Goal: Find specific page/section: Find specific page/section

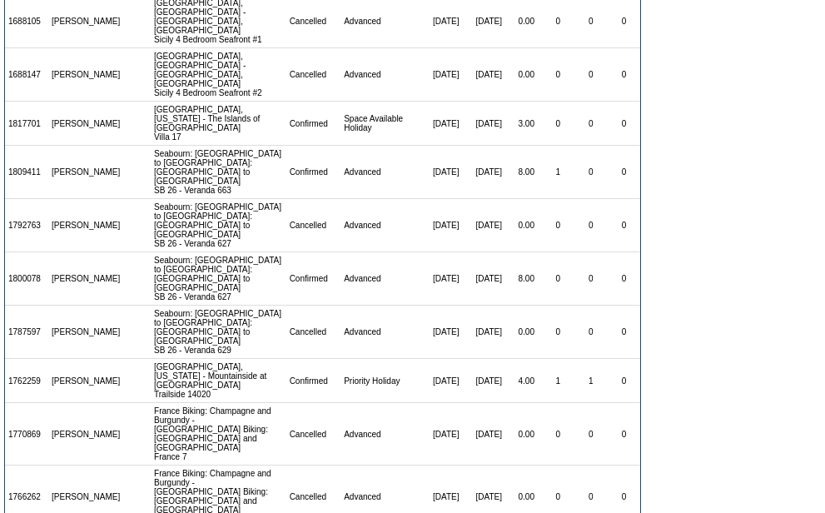
scroll to position [404, 0]
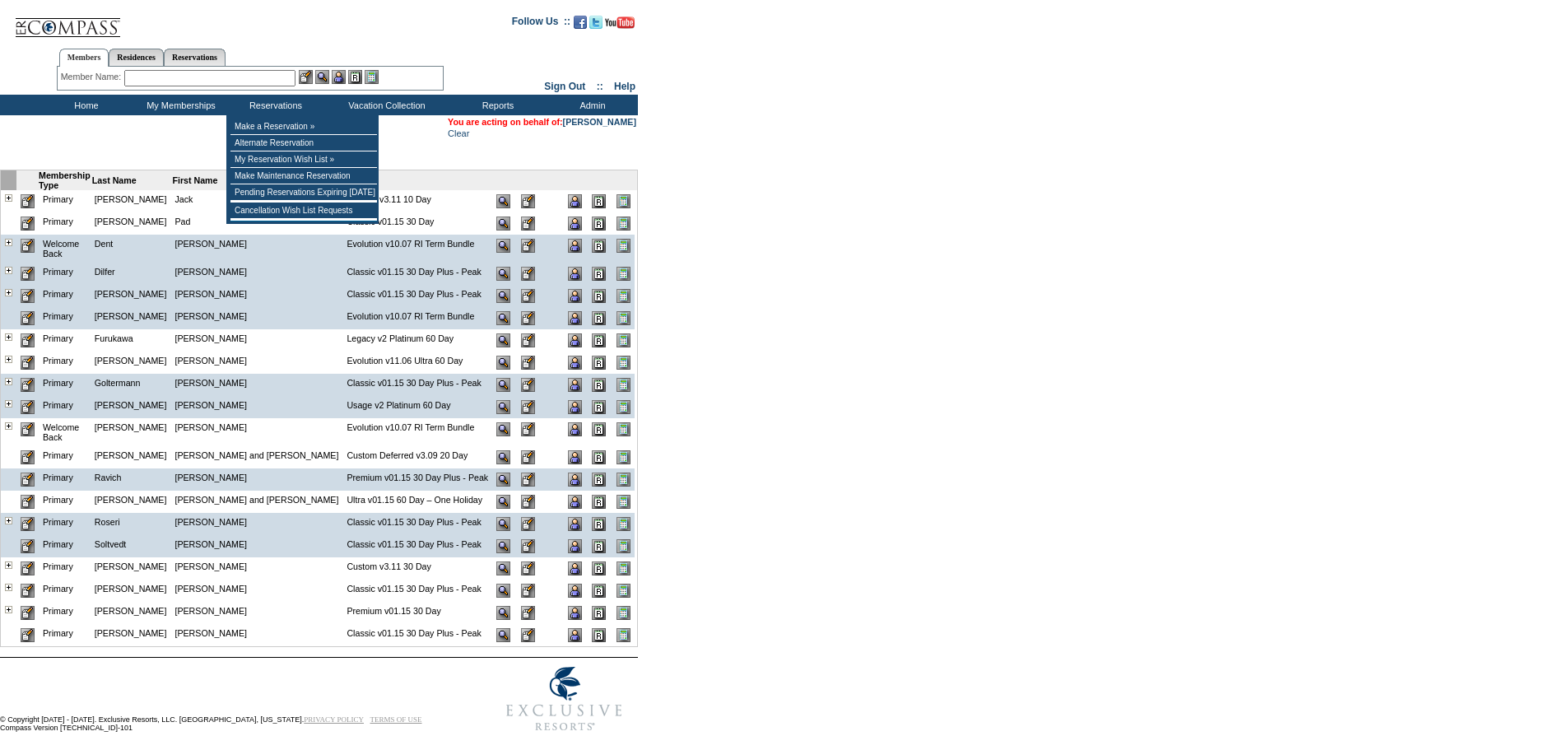
click at [237, 78] on input "text" at bounding box center [210, 78] width 171 height 17
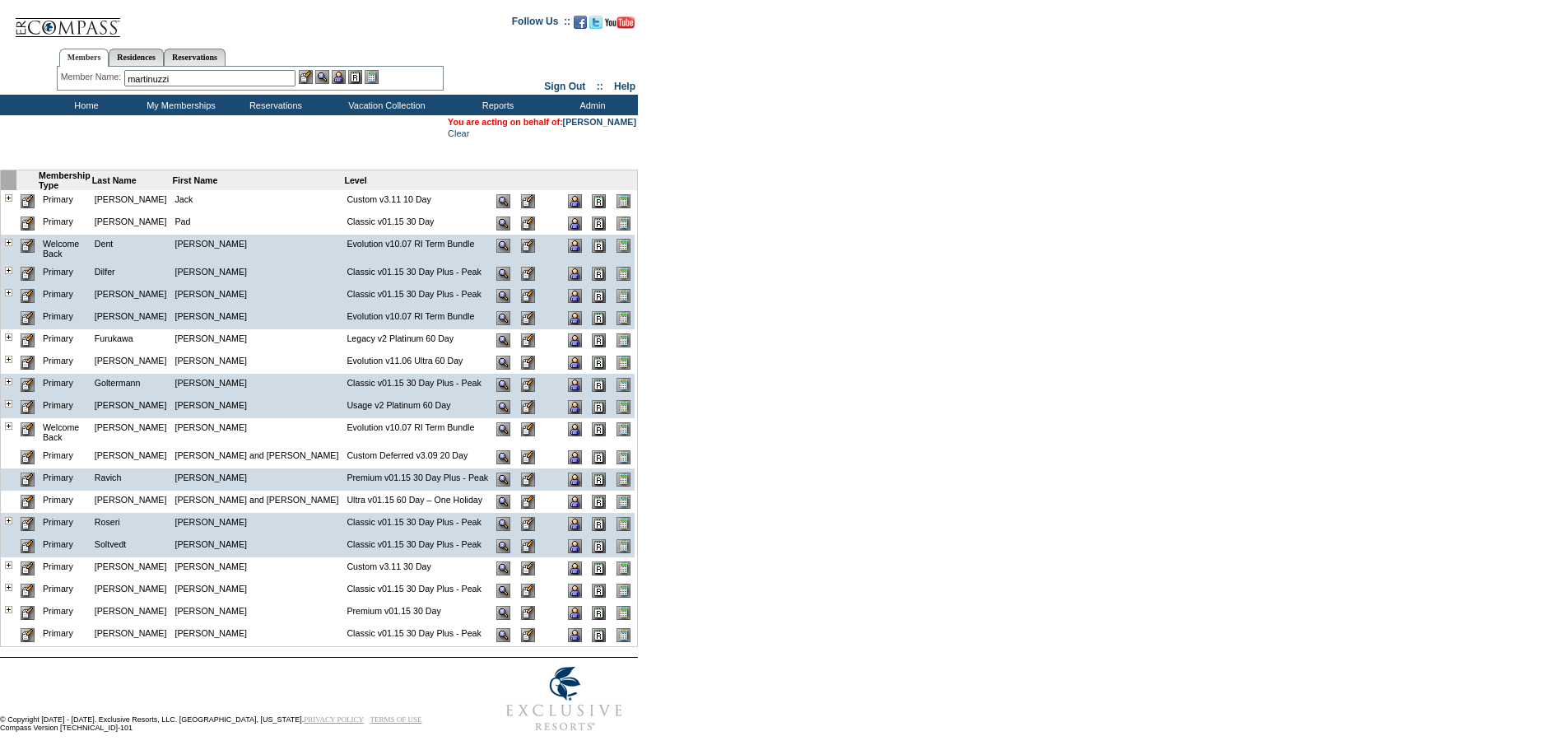
type input "martinuzzi"
click at [180, 73] on input "text" at bounding box center [210, 78] width 171 height 17
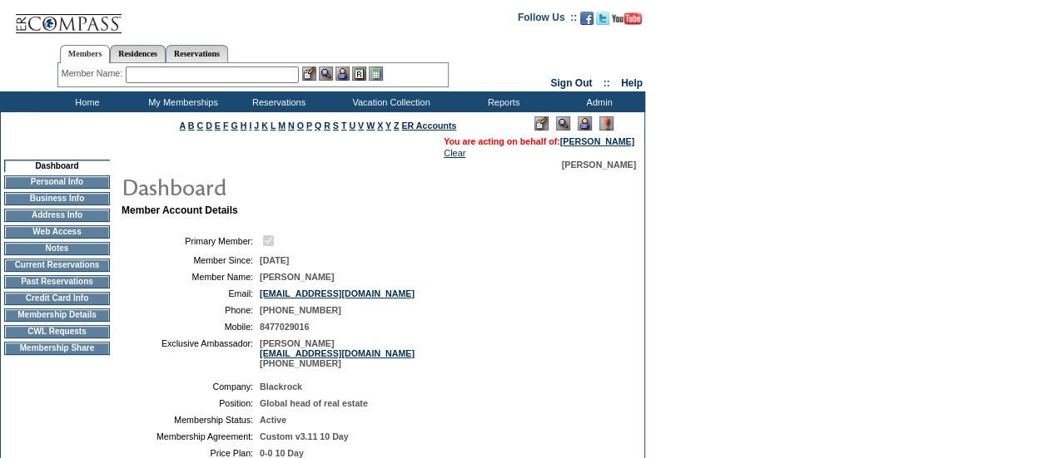
click at [213, 82] on input "text" at bounding box center [212, 75] width 173 height 17
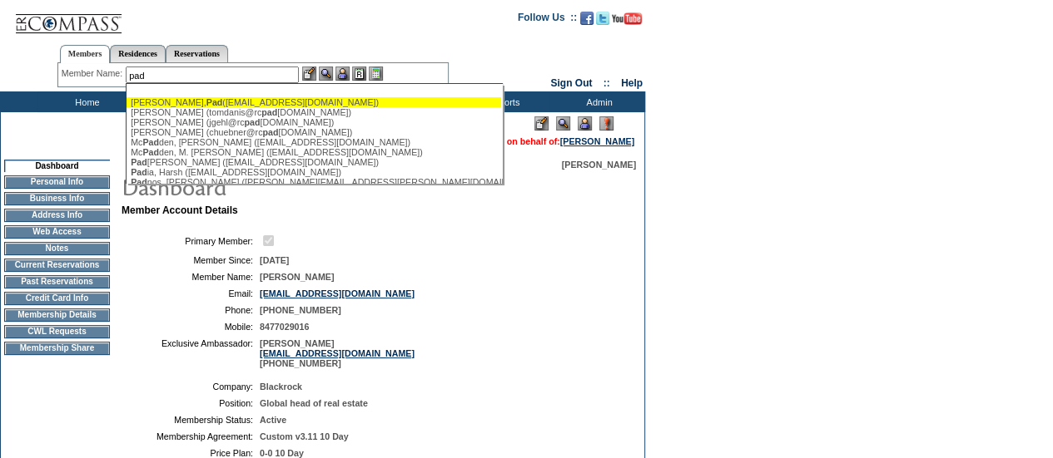
click at [216, 97] on div "[PERSON_NAME], Pad ([EMAIL_ADDRESS][DOMAIN_NAME])" at bounding box center [314, 102] width 366 height 10
type input "[PERSON_NAME], Pad ([EMAIL_ADDRESS][DOMAIN_NAME])"
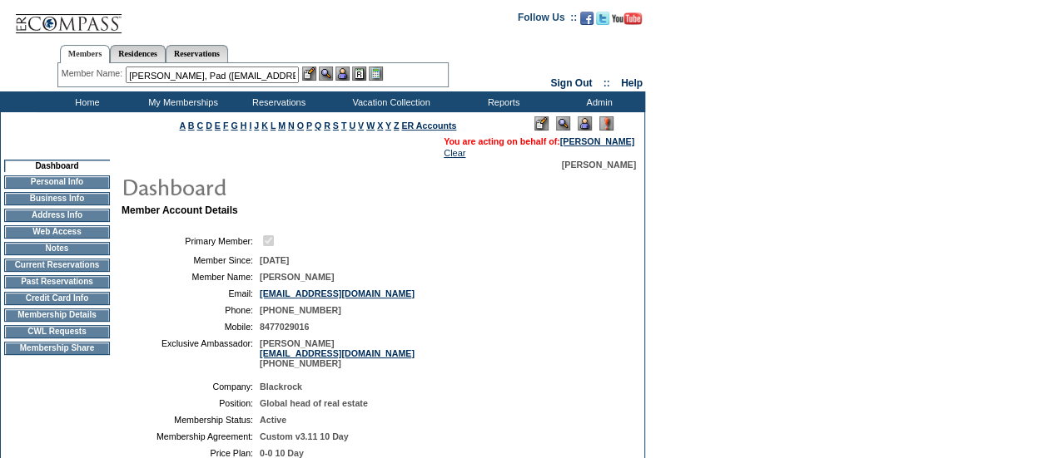
click at [345, 69] on img at bounding box center [342, 74] width 14 height 14
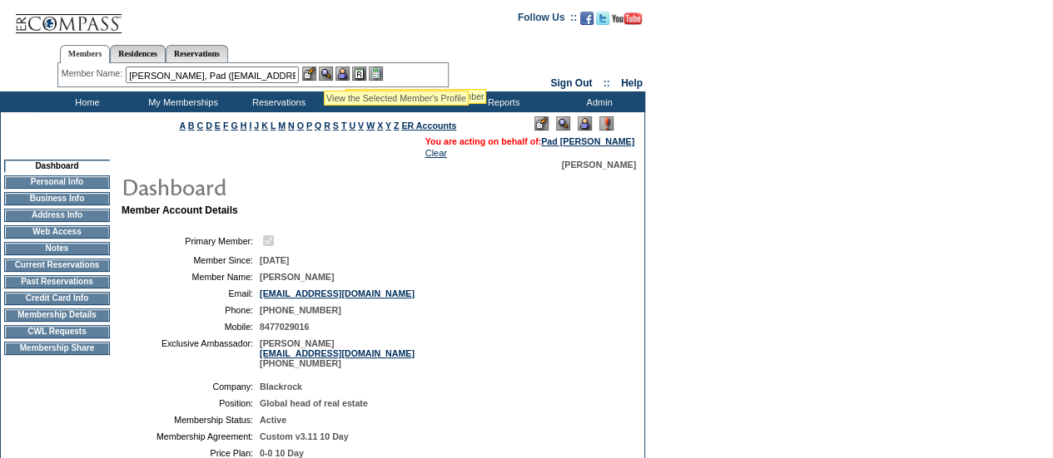
click at [324, 71] on img at bounding box center [326, 74] width 14 height 14
